Goal: Task Accomplishment & Management: Use online tool/utility

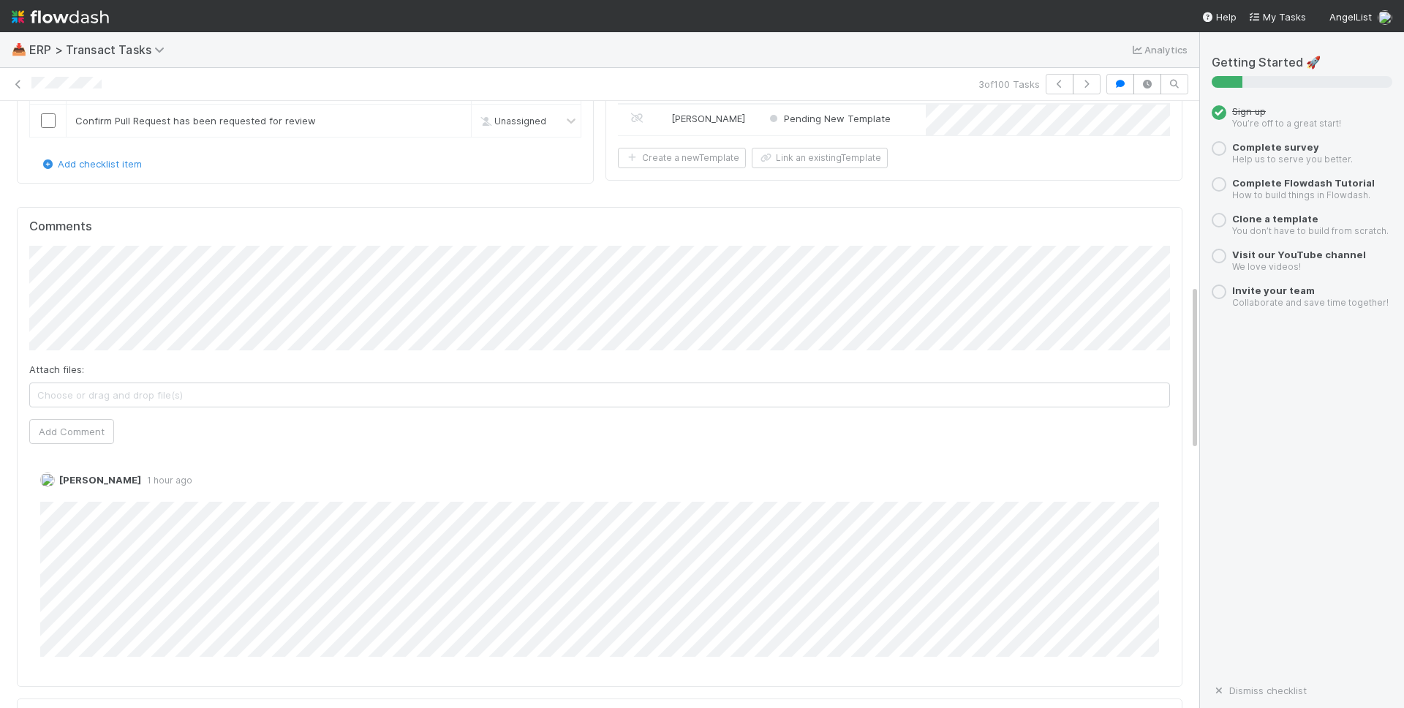
scroll to position [765, 0]
click at [15, 85] on icon at bounding box center [18, 85] width 15 height 10
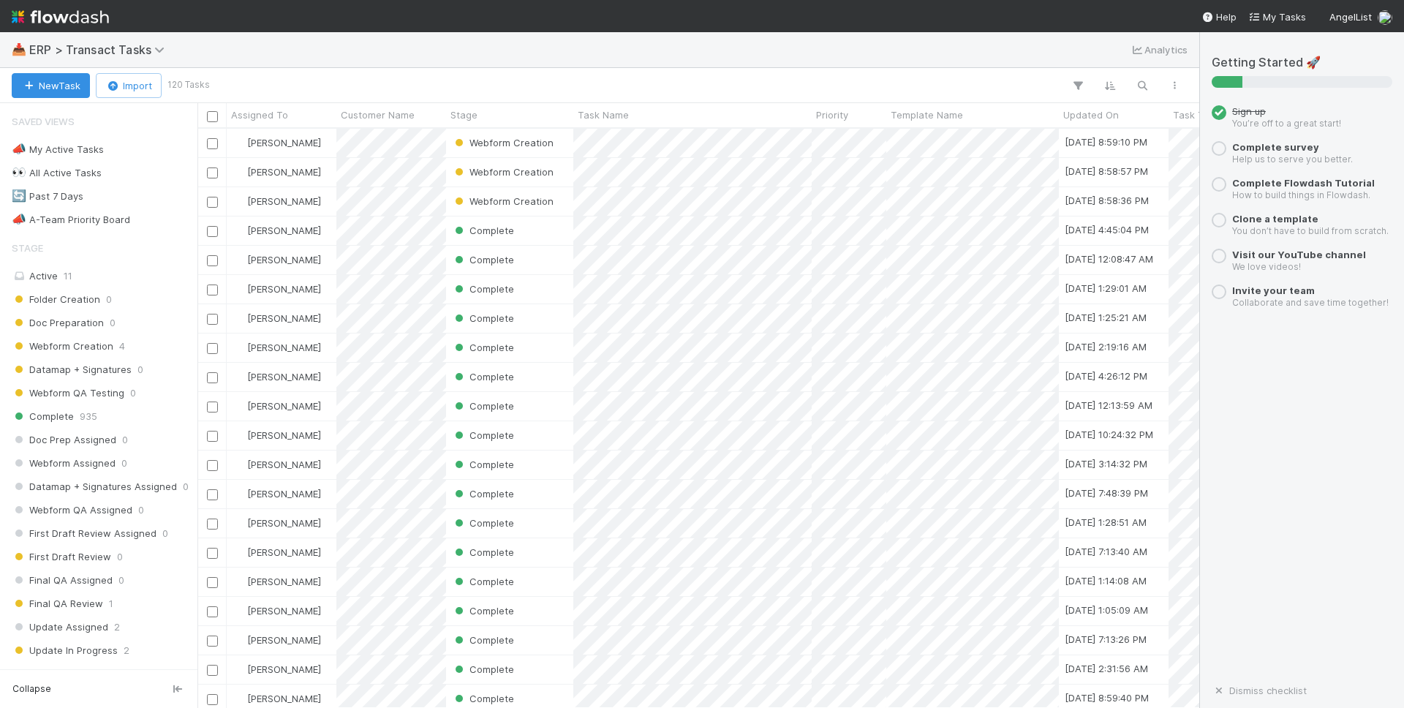
scroll to position [579, 1002]
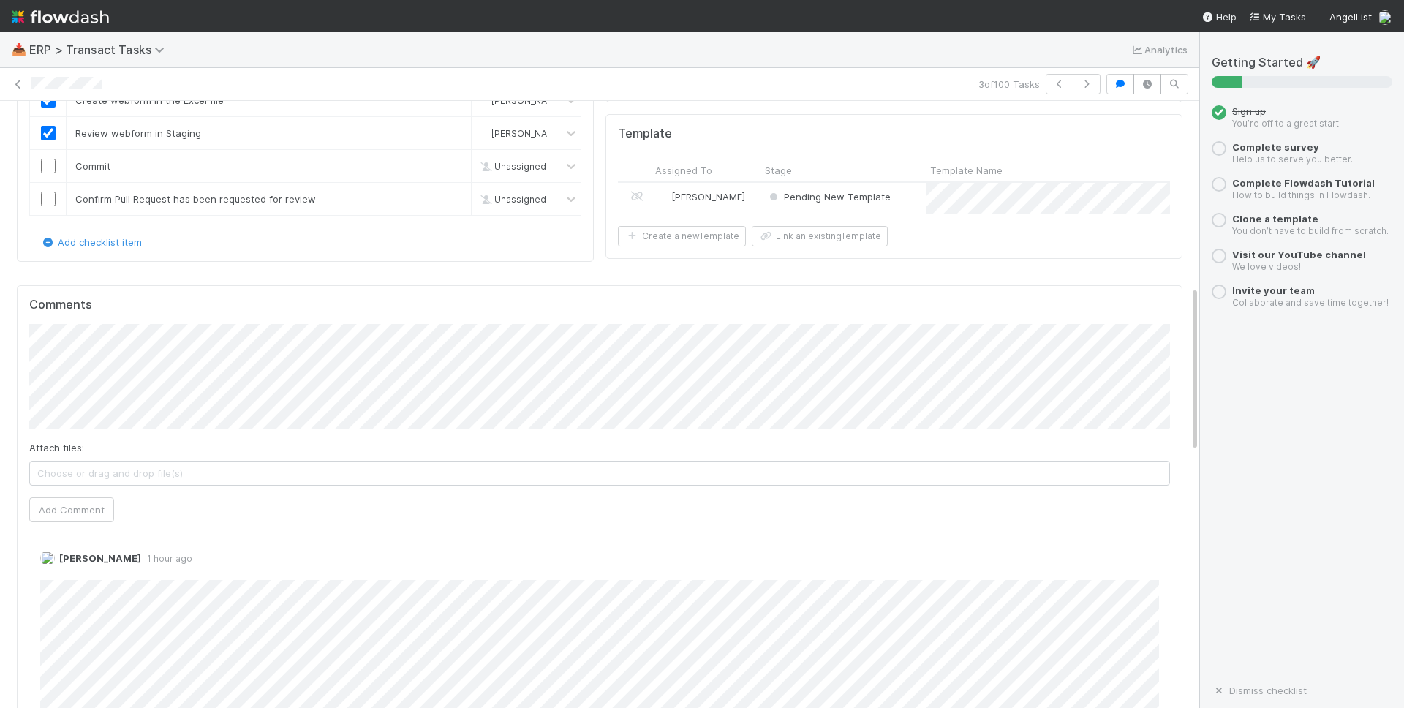
scroll to position [676, 0]
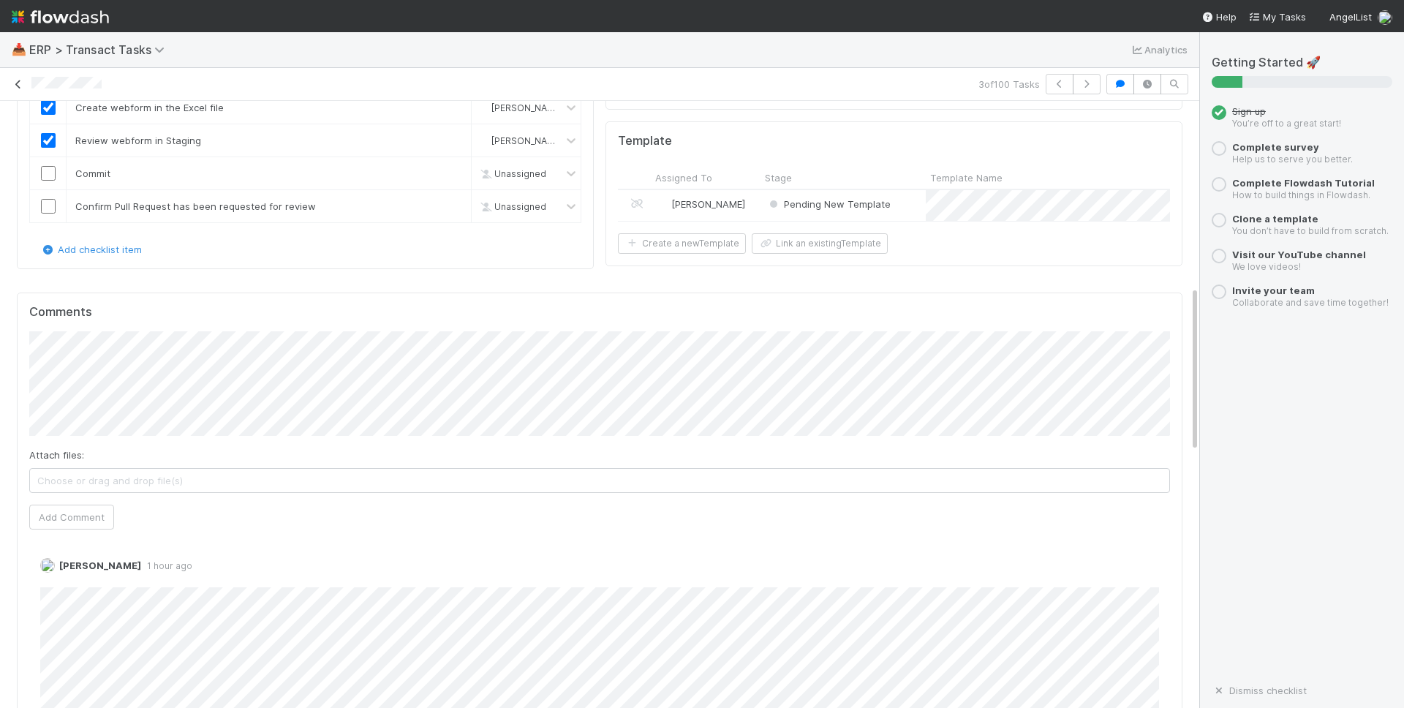
click at [20, 85] on icon at bounding box center [18, 85] width 15 height 10
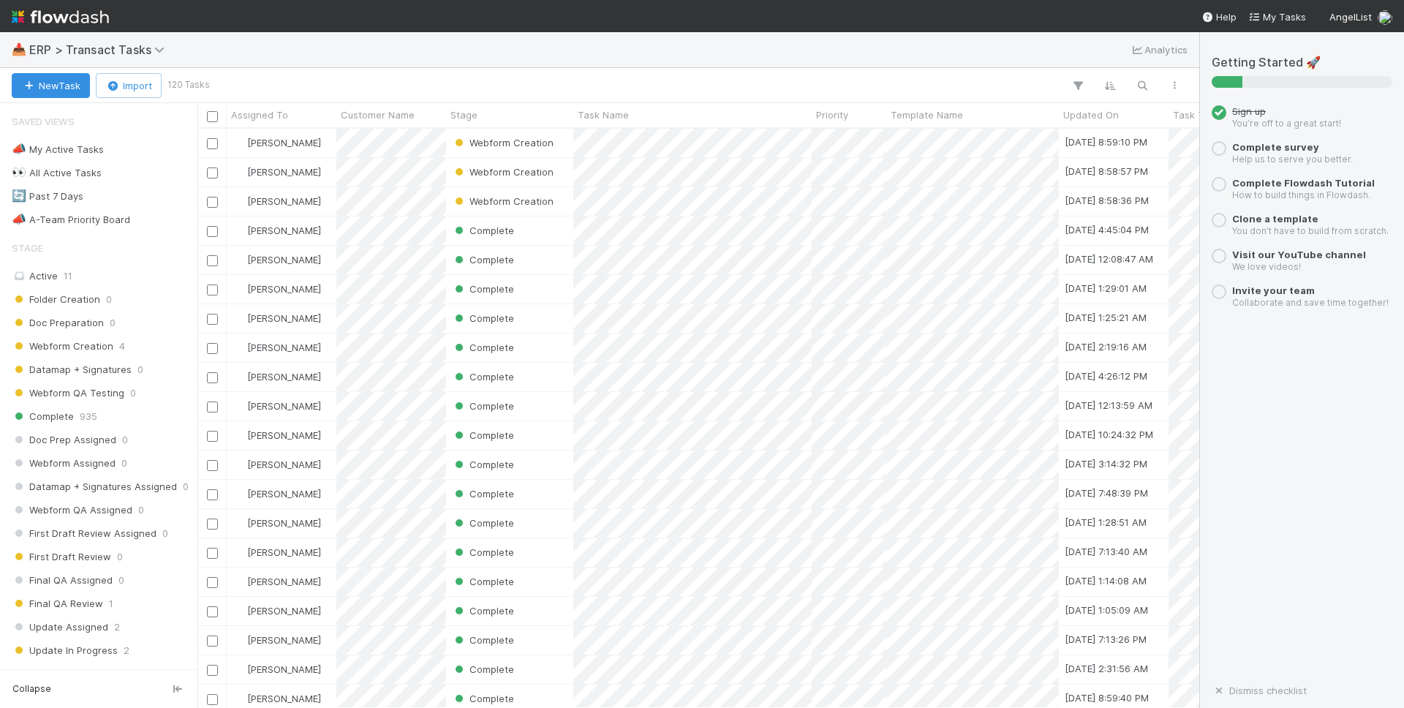
scroll to position [579, 1002]
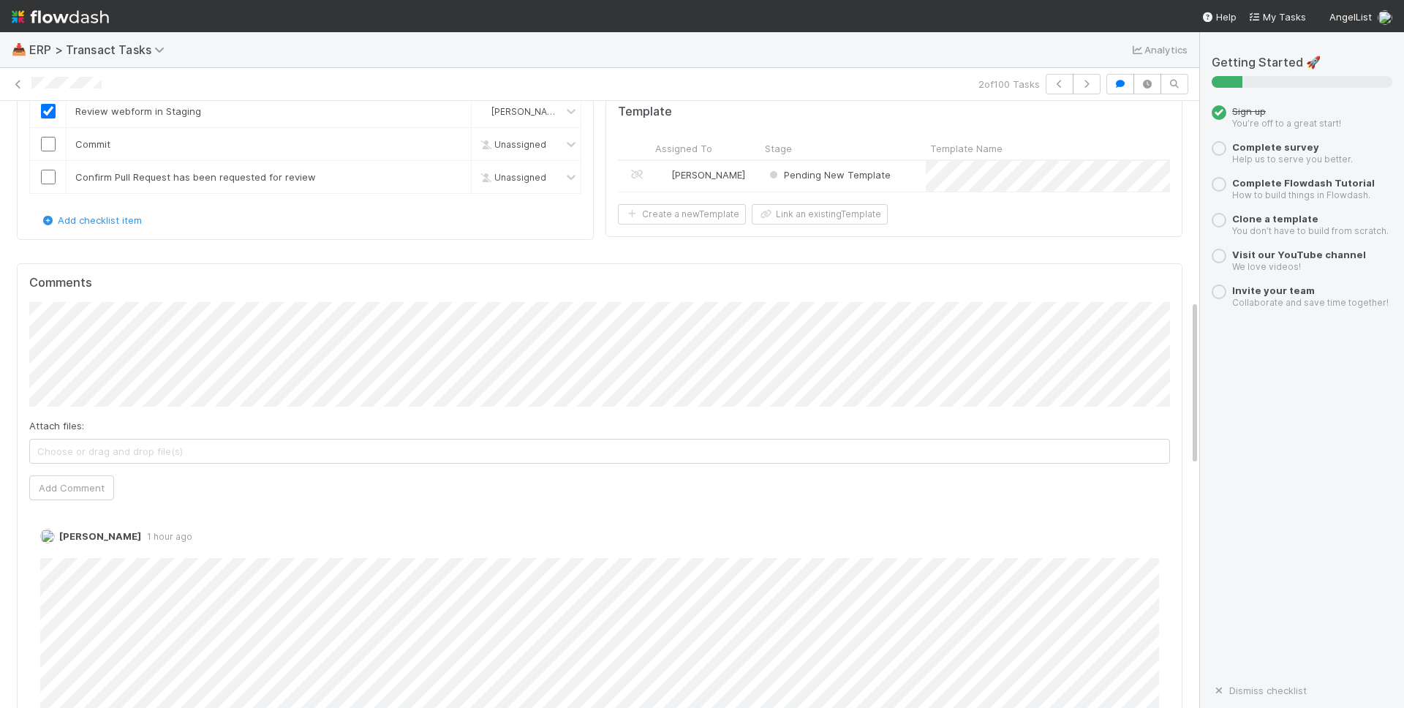
scroll to position [426, 0]
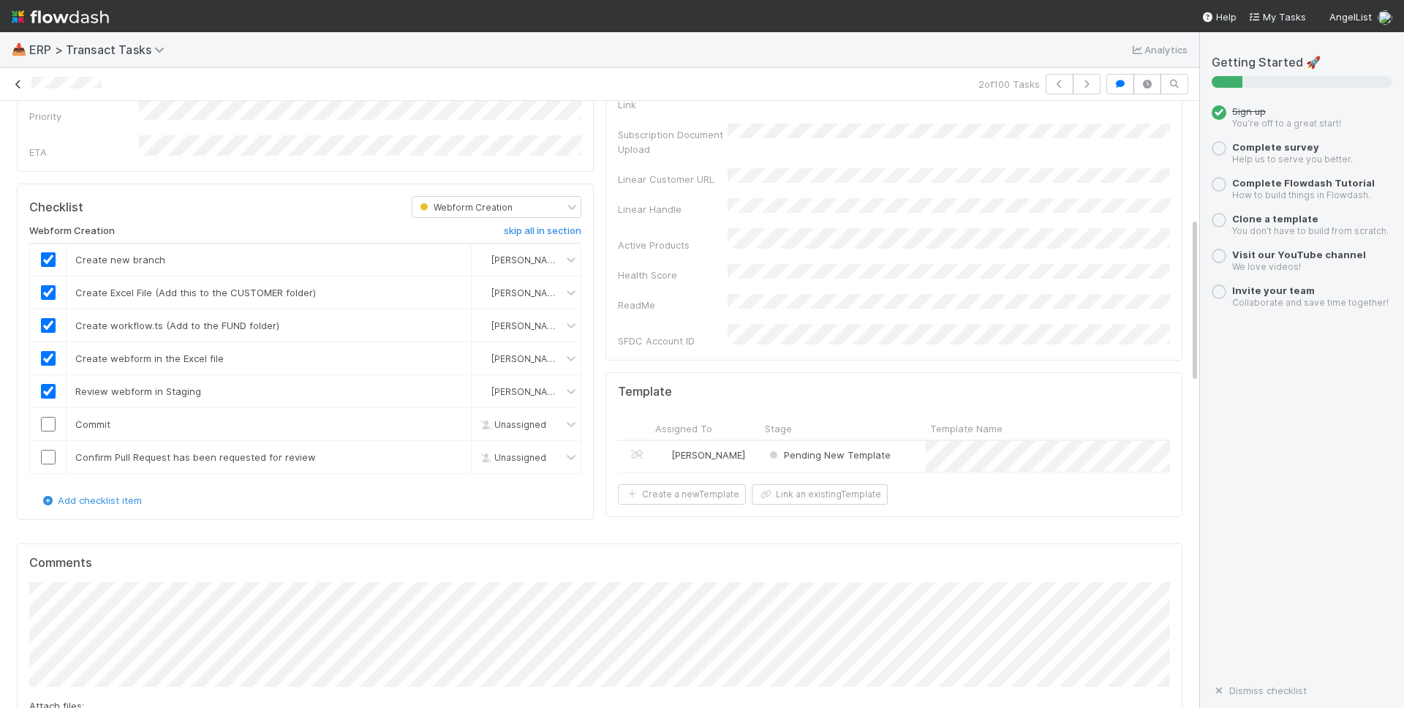
click at [20, 80] on icon at bounding box center [18, 85] width 15 height 10
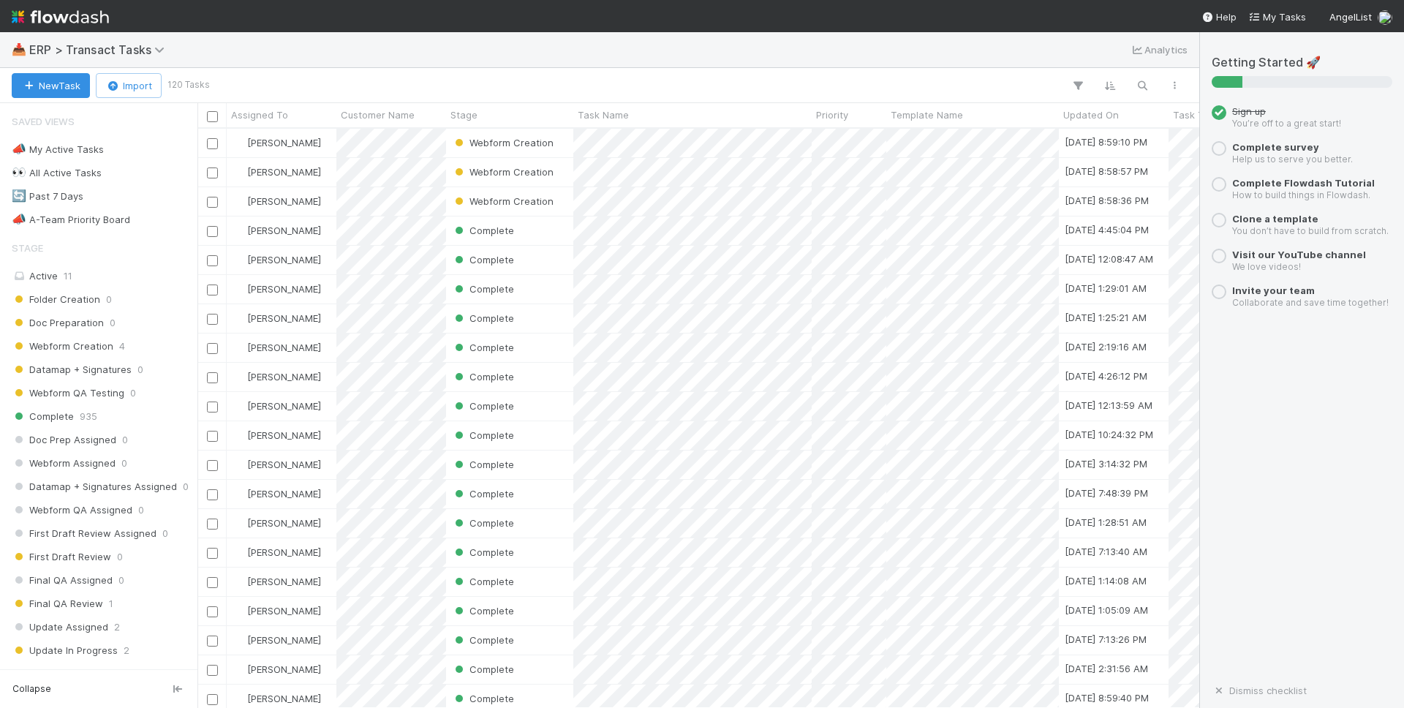
scroll to position [579, 1002]
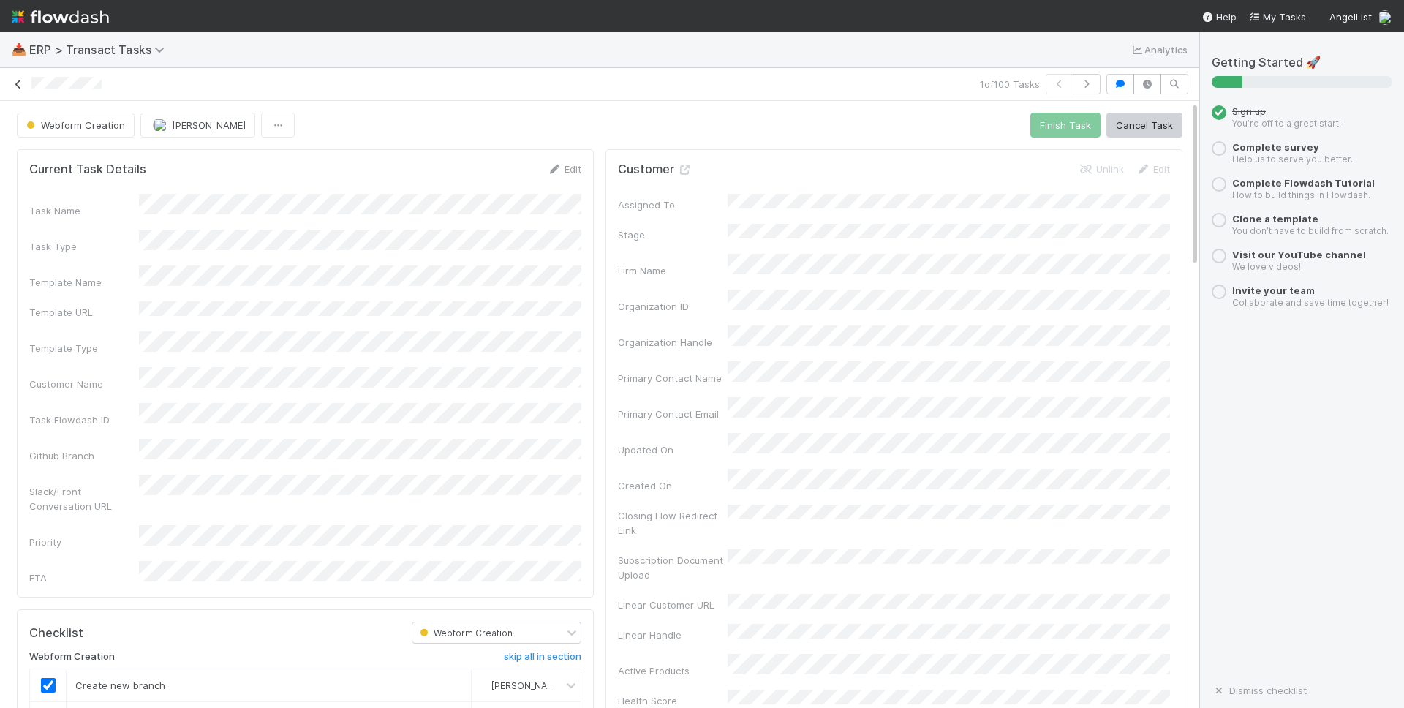
click at [20, 86] on icon at bounding box center [18, 85] width 15 height 10
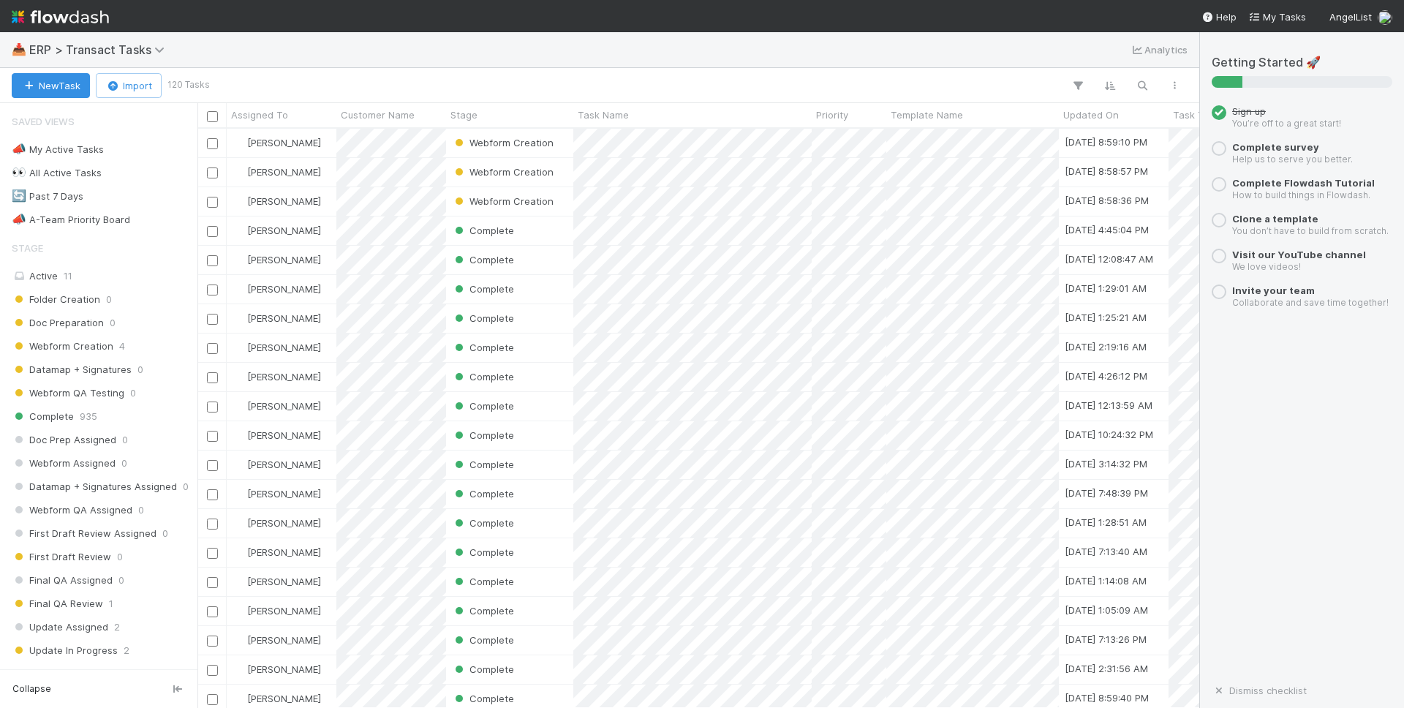
scroll to position [579, 1002]
